Goal: Transaction & Acquisition: Book appointment/travel/reservation

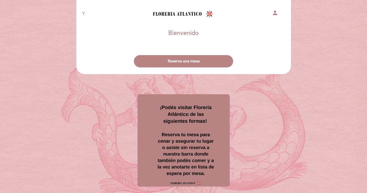
click at [243, 39] on div "Bienvenido Bienvenido, Cambiar de usuario" at bounding box center [183, 34] width 207 height 15
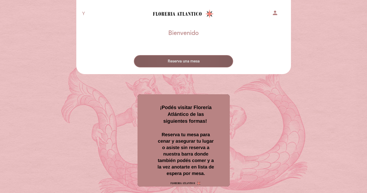
click at [193, 60] on button "Reserva una mesa" at bounding box center [183, 61] width 99 height 12
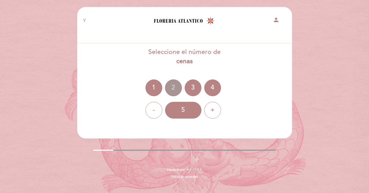
click at [171, 89] on div "2" at bounding box center [173, 87] width 17 height 17
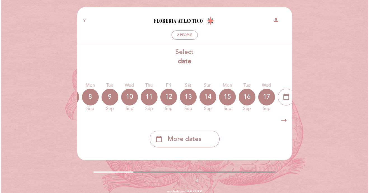
scroll to position [0, 164]
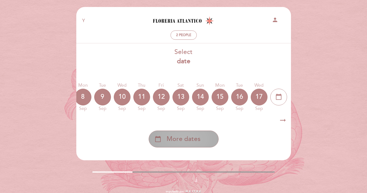
click at [198, 138] on span "More dates" at bounding box center [184, 138] width 34 height 9
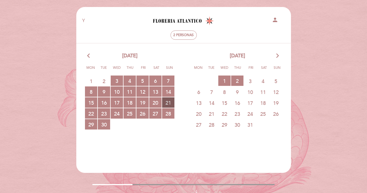
click at [171, 103] on span "21 RESERVATIONS AVAILABLE" at bounding box center [168, 102] width 12 height 10
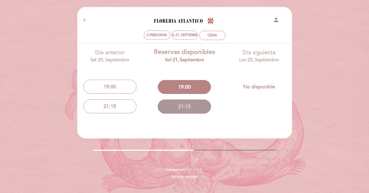
click at [184, 105] on button "21:15" at bounding box center [184, 107] width 53 height 14
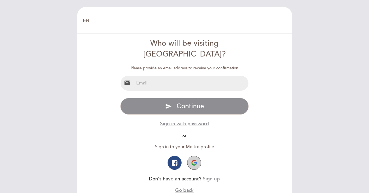
click at [194, 160] on img "button" at bounding box center [194, 163] width 6 height 6
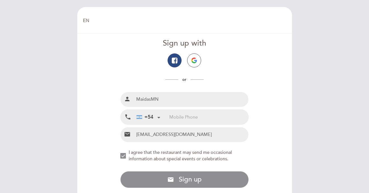
drag, startPoint x: 173, startPoint y: 99, endPoint x: 85, endPoint y: 94, distance: 87.6
click at [86, 95] on form "Sign up with or Full name person [GEOGRAPHIC_DATA] Mobile Phone local_phone +54…" at bounding box center [184, 113] width 207 height 150
click at [193, 66] on button "button" at bounding box center [194, 60] width 14 height 14
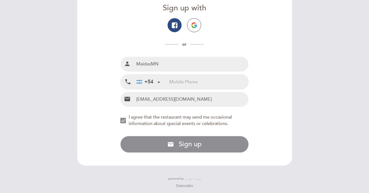
click at [121, 121] on div "NEW_MODAL_AGREE_RESTAURANT_SEND_OCCASIONAL_INFO" at bounding box center [123, 121] width 6 height 6
drag, startPoint x: 121, startPoint y: 121, endPoint x: 141, endPoint y: 130, distance: 21.1
click at [122, 121] on div "NEW_MODAL_AGREE_RESTAURANT_SEND_OCCASIONAL_INFO" at bounding box center [123, 121] width 6 height 6
click at [178, 79] on input "tel" at bounding box center [208, 81] width 79 height 15
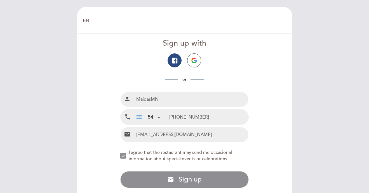
type input "[PHONE_NUMBER]"
drag, startPoint x: 167, startPoint y: 100, endPoint x: 104, endPoint y: 88, distance: 63.7
click at [134, 94] on div "person [GEOGRAPHIC_DATA]" at bounding box center [184, 99] width 128 height 15
type input "[PERSON_NAME]"
click at [186, 118] on input "[PHONE_NUMBER]" at bounding box center [208, 117] width 79 height 15
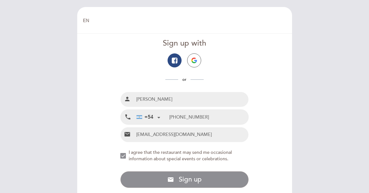
click at [184, 102] on input "[PERSON_NAME]" at bounding box center [191, 99] width 114 height 15
click at [202, 118] on input "[PHONE_NUMBER]" at bounding box center [208, 117] width 79 height 15
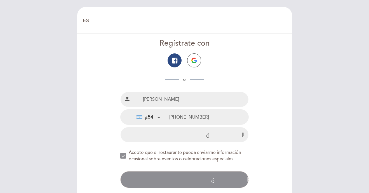
scroll to position [35, 0]
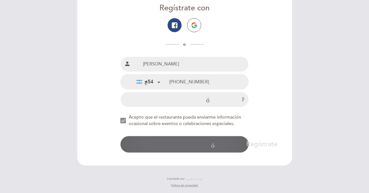
click at [216, 149] on button "correo electrónico Regístrate con dirección de correo electrónico Regístrate" at bounding box center [184, 144] width 128 height 17
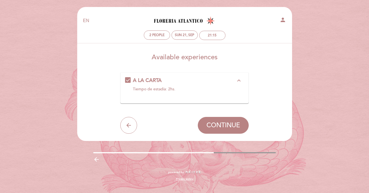
click at [209, 83] on div "A LA CARTA expand_less" at bounding box center [184, 80] width 103 height 7
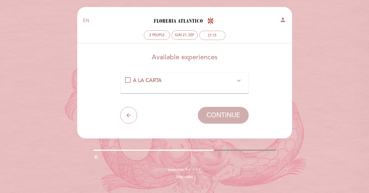
click at [185, 83] on div "A LA CARTA expand_more" at bounding box center [184, 80] width 103 height 7
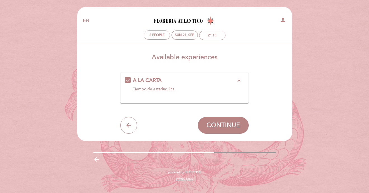
click at [185, 83] on div "A LA CARTA expand_less" at bounding box center [184, 80] width 103 height 7
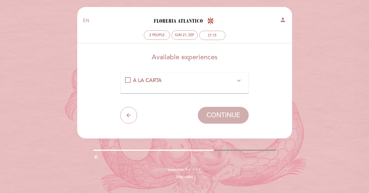
click at [211, 83] on div "A LA CARTA expand_more" at bounding box center [184, 80] width 103 height 7
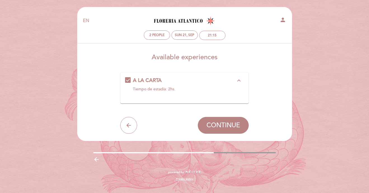
click at [211, 82] on div "A LA CARTA expand_less" at bounding box center [184, 80] width 103 height 7
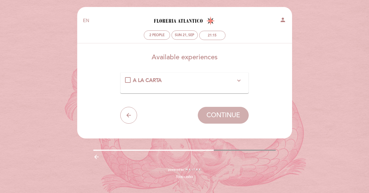
click at [171, 86] on div "A LA CARTA expand_more Tiempo de estadía: 2hs." at bounding box center [184, 83] width 119 height 12
click at [160, 76] on div "A LA CARTA expand_more Tiempo de estadía: 2hs." at bounding box center [184, 82] width 128 height 21
click at [165, 79] on div "A LA CARTA expand_more" at bounding box center [184, 80] width 103 height 7
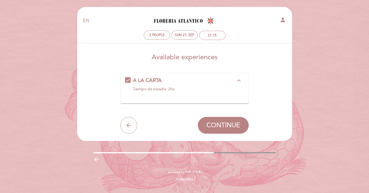
click at [162, 88] on div "Tiempo de estadía: 2hs." at bounding box center [184, 89] width 103 height 6
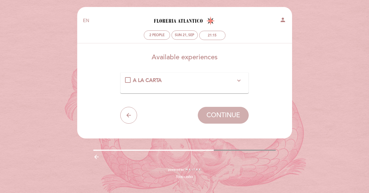
click at [163, 88] on div "A LA CARTA expand_more Tiempo de estadía: 2hs." at bounding box center [184, 83] width 119 height 12
click at [156, 82] on span "A LA CARTA" at bounding box center [147, 80] width 29 height 6
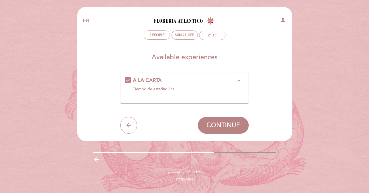
click at [171, 81] on div "A LA CARTA expand_less" at bounding box center [184, 80] width 103 height 7
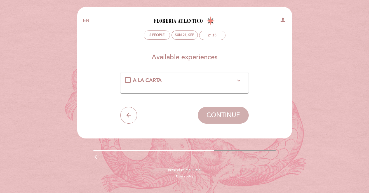
click at [169, 81] on div "A LA CARTA expand_more" at bounding box center [184, 80] width 103 height 7
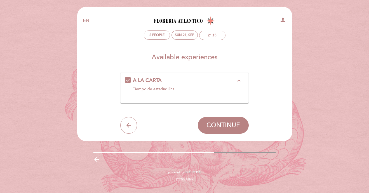
click at [161, 78] on span "A LA CARTA" at bounding box center [147, 80] width 29 height 6
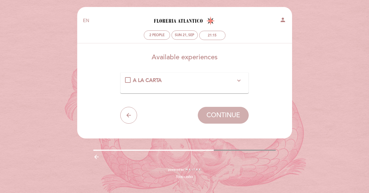
click at [191, 77] on div "A LA CARTA expand_more" at bounding box center [184, 80] width 103 height 7
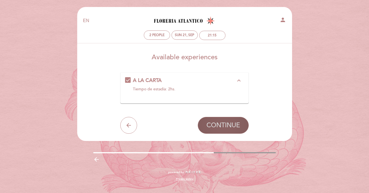
click at [216, 126] on span "CONTINUE" at bounding box center [223, 125] width 34 height 8
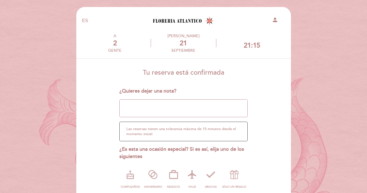
scroll to position [56, 0]
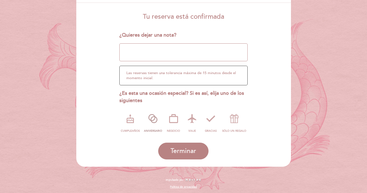
click at [151, 119] on icon at bounding box center [153, 118] width 15 height 15
click at [155, 73] on div "Las reservas tienen una tolerancia máxima de 15 minutos desde el momento inicia…" at bounding box center [183, 76] width 128 height 20
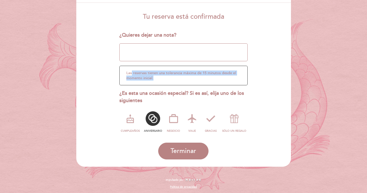
drag, startPoint x: 150, startPoint y: 78, endPoint x: 131, endPoint y: 72, distance: 19.7
click at [132, 72] on div "Las reservas tienen una tolerancia máxima de 15 minutos desde el momento inicia…" at bounding box center [183, 76] width 128 height 20
click at [133, 51] on textarea at bounding box center [183, 52] width 128 height 18
type textarea "E"
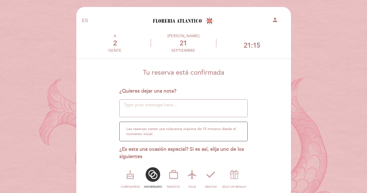
scroll to position [28, 0]
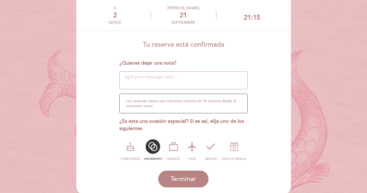
click at [159, 80] on textarea at bounding box center [183, 80] width 128 height 18
paste textarea "Estamos celebrando nuestro primer aniversario como pareja y me gustaría sorpren…"
click at [217, 81] on textarea at bounding box center [183, 80] width 128 height 18
click at [214, 84] on textarea at bounding box center [183, 80] width 128 height 18
click at [216, 84] on textarea at bounding box center [183, 80] width 128 height 18
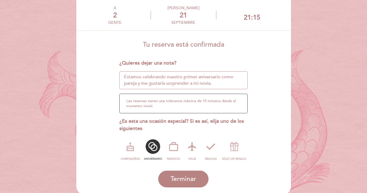
scroll to position [4, 0]
click at [207, 85] on textarea at bounding box center [183, 80] width 128 height 18
type textarea "Estamos celebrando nuestro primer aniversario como pareja y me gustaría sorpren…"
drag, startPoint x: 263, startPoint y: 161, endPoint x: 100, endPoint y: 159, distance: 163.0
click at [102, 159] on form "Tu reserva está confirmada ¿Quieres dejar una nota? ¿tienes un código promocion…" at bounding box center [183, 112] width 207 height 151
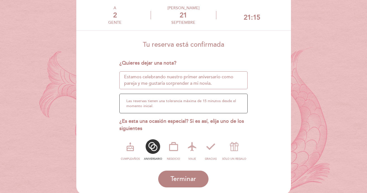
drag, startPoint x: 121, startPoint y: 159, endPoint x: 258, endPoint y: 177, distance: 138.7
click at [252, 169] on form "Tu reserva está confirmada ¿Quieres dejar una nota? ¿tienes un código promocion…" at bounding box center [183, 112] width 207 height 151
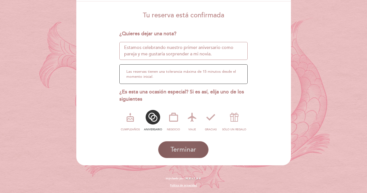
click at [189, 149] on span "Terminar" at bounding box center [184, 150] width 26 height 8
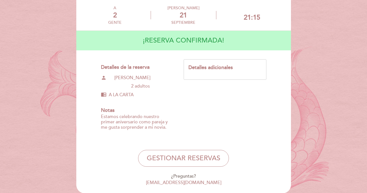
scroll to position [56, 0]
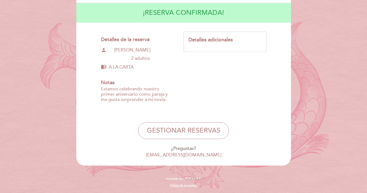
drag, startPoint x: 206, startPoint y: 37, endPoint x: 191, endPoint y: 38, distance: 14.9
click at [193, 37] on div "Detalles adicionales" at bounding box center [224, 39] width 73 height 7
click at [229, 45] on div "Detalles adicionales" at bounding box center [225, 42] width 82 height 20
click at [228, 40] on div "Detalles adicionales" at bounding box center [224, 39] width 73 height 7
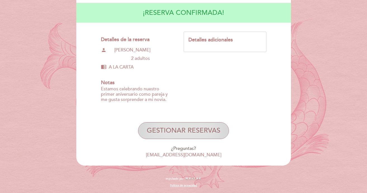
click at [196, 128] on button "Gestionar reservas" at bounding box center [183, 130] width 91 height 17
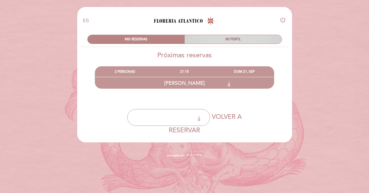
click at [221, 41] on div "MI PERFIL" at bounding box center [233, 39] width 97 height 9
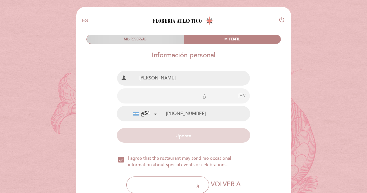
click at [150, 39] on div "MIS RESERVAS" at bounding box center [135, 39] width 97 height 9
